Goal: Navigation & Orientation: Find specific page/section

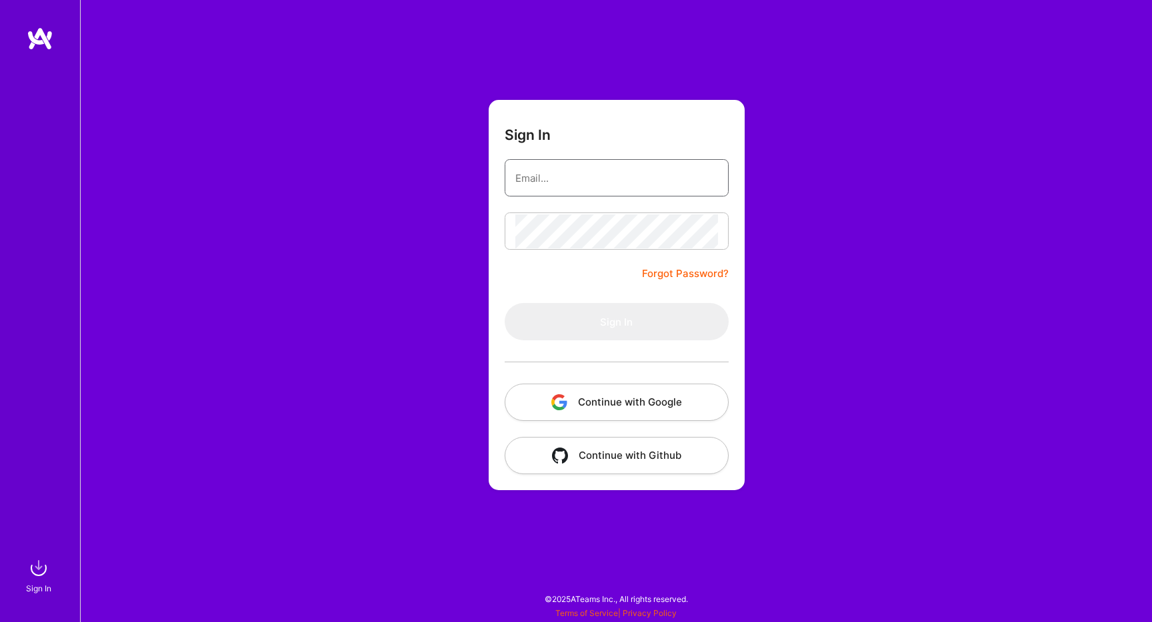
type input "[EMAIL_ADDRESS][DOMAIN_NAME]"
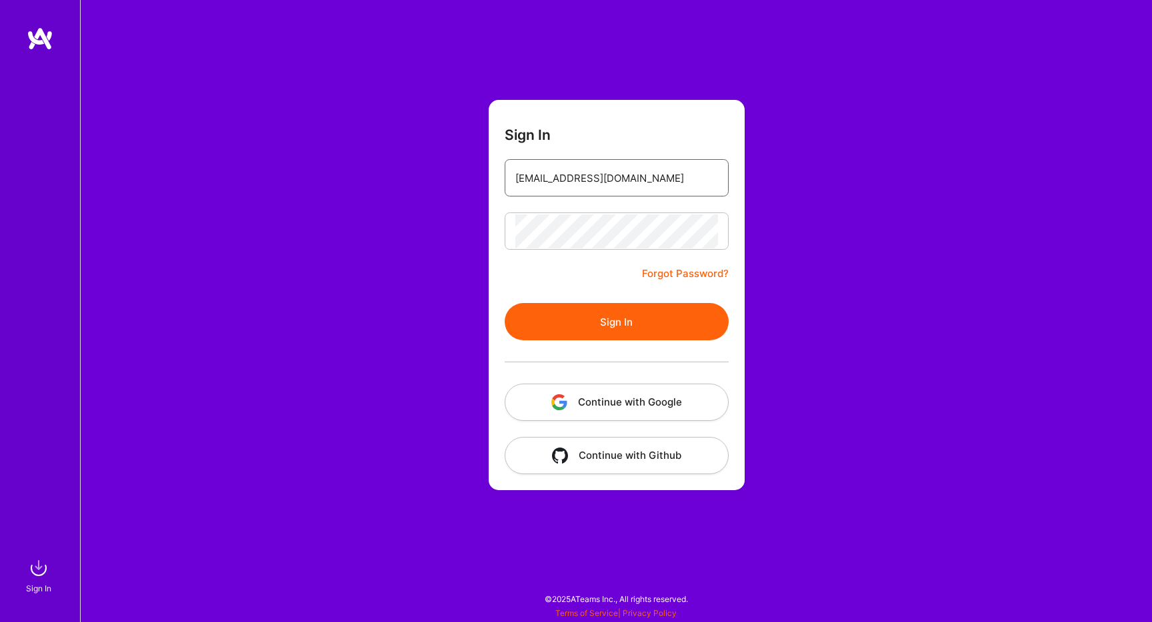
click at [594, 171] on input "[EMAIL_ADDRESS][DOMAIN_NAME]" at bounding box center [616, 178] width 203 height 34
click at [603, 315] on button "Sign In" at bounding box center [617, 321] width 224 height 37
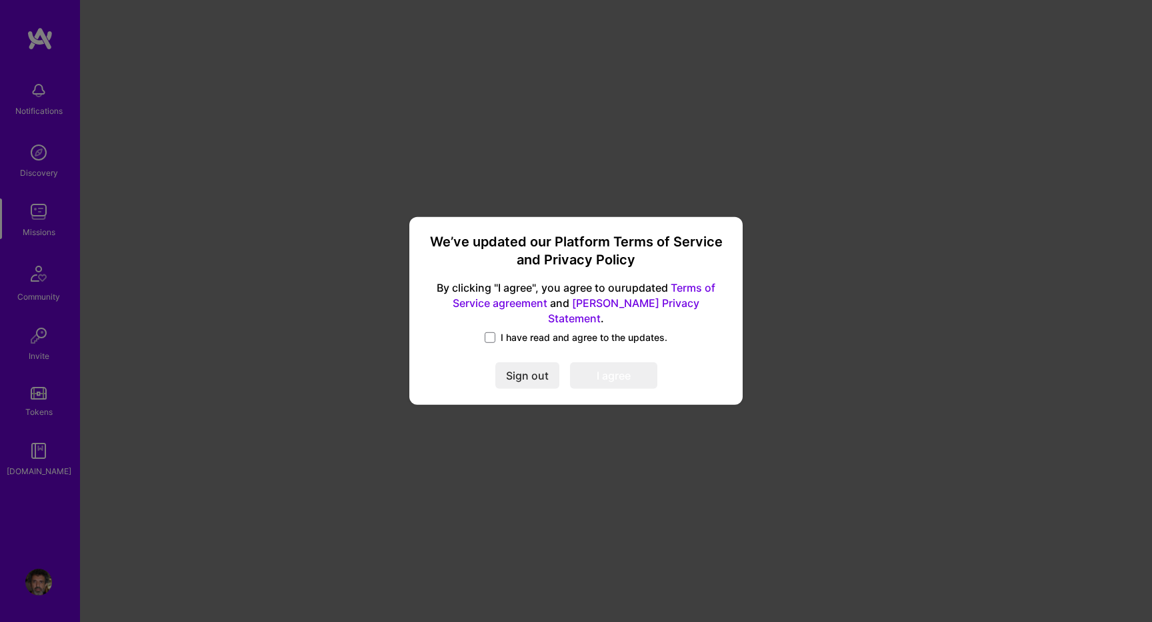
click at [602, 317] on link "[PERSON_NAME] Privacy Statement" at bounding box center [623, 310] width 151 height 29
click at [802, 237] on div "We’ve updated our Platform Terms of Service and Privacy Policy By clicking "I a…" at bounding box center [576, 311] width 1152 height 622
click at [499, 331] on label "I have read and agree to the updates." at bounding box center [576, 337] width 183 height 13
click at [0, 0] on input "I have read and agree to the updates." at bounding box center [0, 0] width 0 height 0
click at [628, 347] on div "We’ve updated our Platform Terms of Service and Privacy Policy By clicking "I a…" at bounding box center [576, 311] width 323 height 178
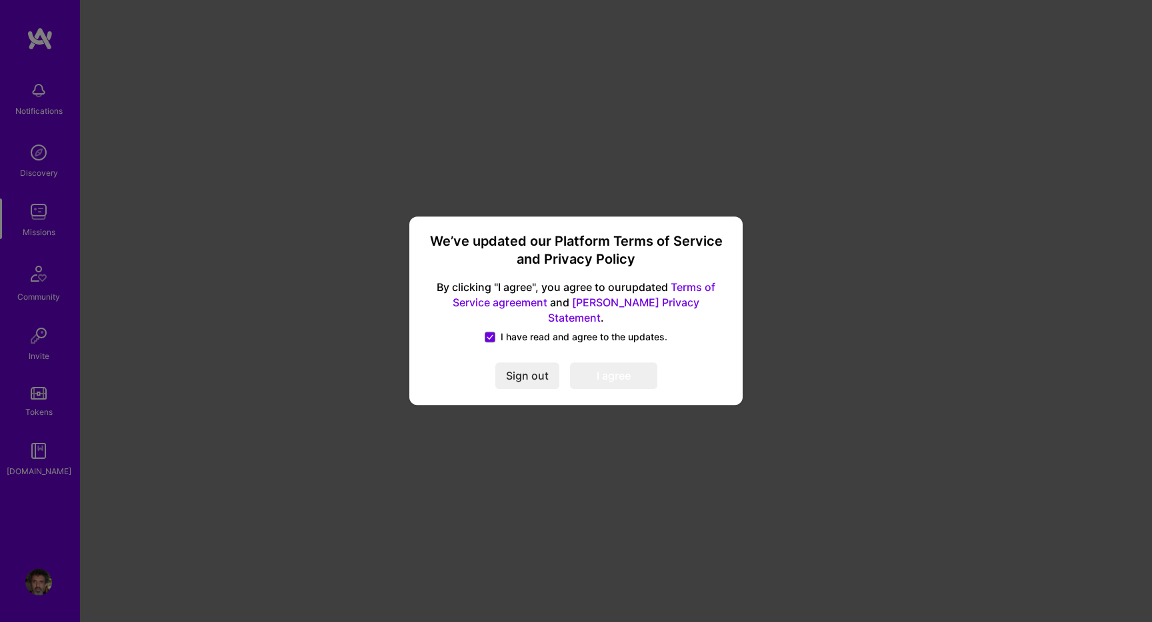
click at [619, 372] on button "I agree" at bounding box center [613, 376] width 87 height 27
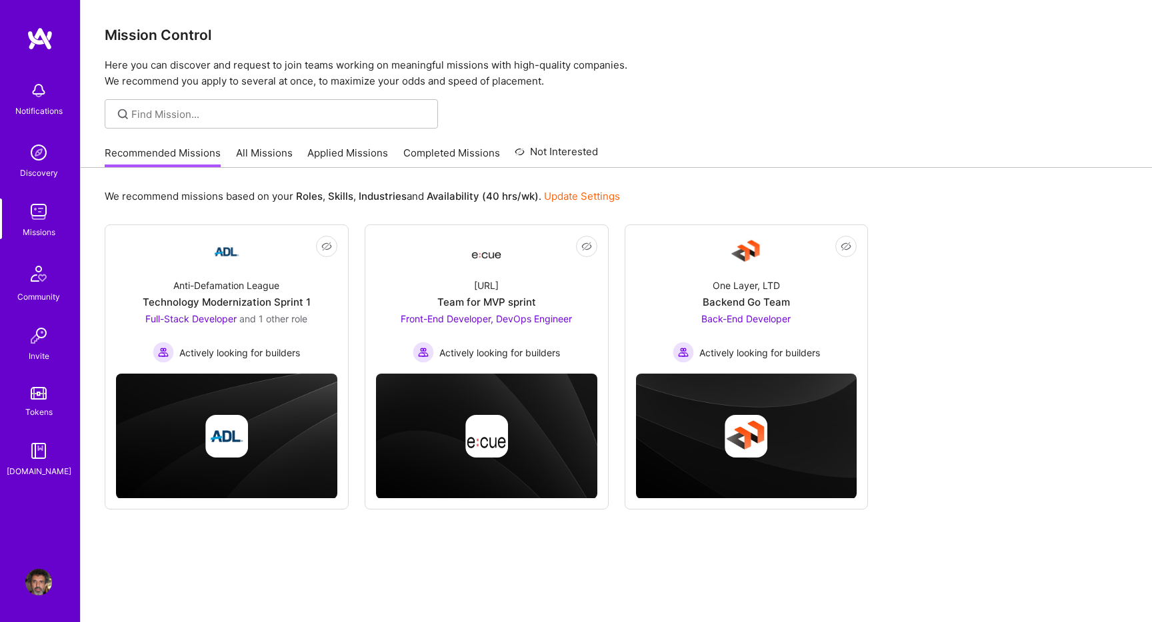
click at [262, 151] on link "All Missions" at bounding box center [264, 157] width 57 height 22
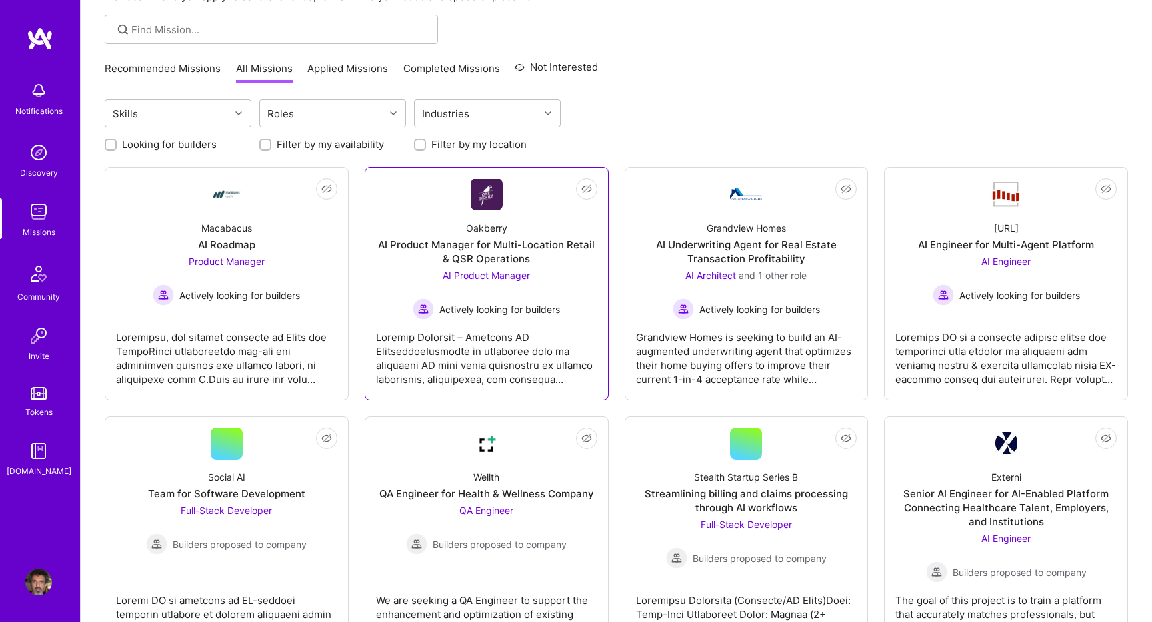
scroll to position [43, 0]
